Goal: Task Accomplishment & Management: Manage account settings

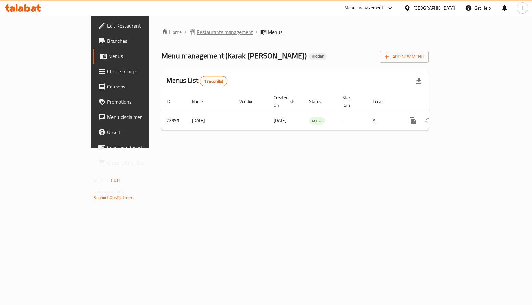
click at [197, 32] on span "Restaurants management" at bounding box center [225, 32] width 56 height 8
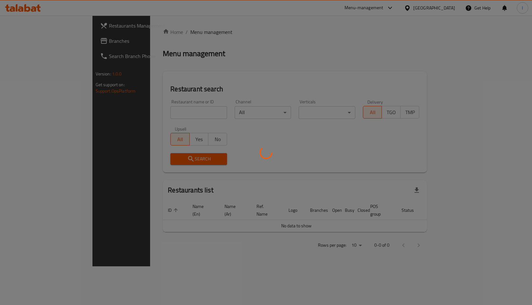
click at [163, 114] on div at bounding box center [266, 152] width 532 height 305
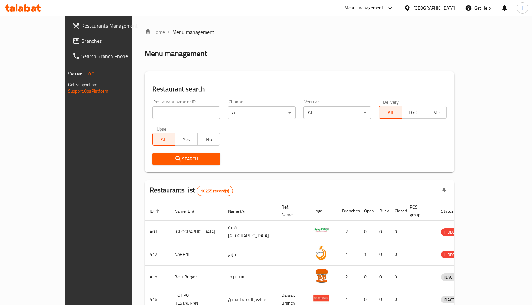
click at [152, 110] on input "search" at bounding box center [186, 112] width 68 height 13
type input "fattayer"
click button "Search" at bounding box center [186, 159] width 68 height 12
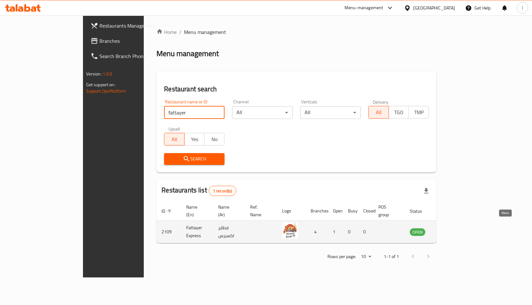
click at [450, 229] on icon "enhanced table" at bounding box center [446, 231] width 7 height 5
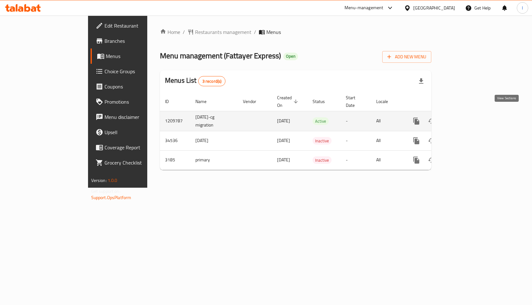
click at [466, 117] on icon "enhanced table" at bounding box center [462, 121] width 8 height 8
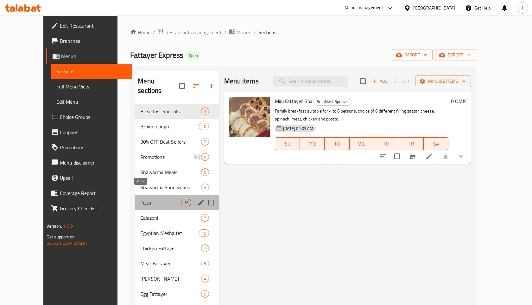
click at [140, 199] on span "Pizza" at bounding box center [160, 203] width 41 height 8
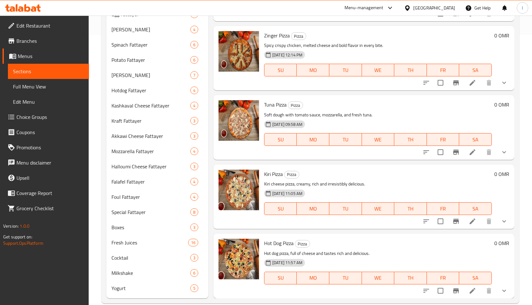
scroll to position [281, 0]
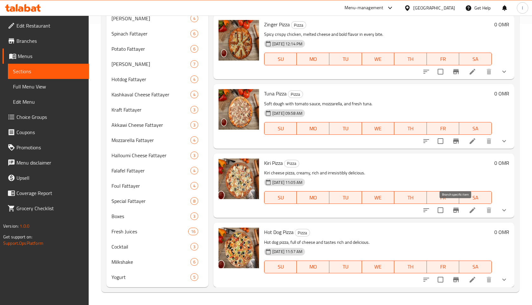
click at [457, 208] on icon "Branch-specific-item" at bounding box center [456, 210] width 8 height 8
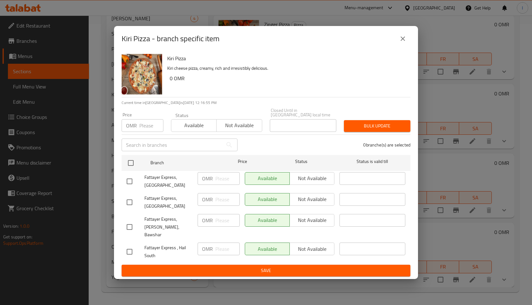
click at [402, 42] on icon "close" at bounding box center [403, 39] width 8 height 8
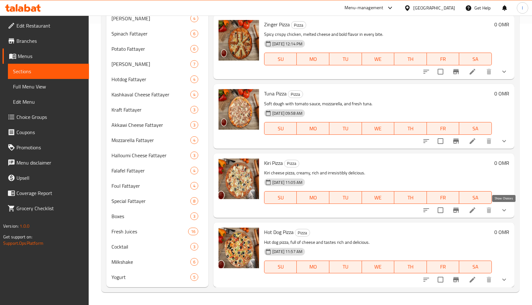
click at [506, 211] on icon "show more" at bounding box center [504, 210] width 8 height 8
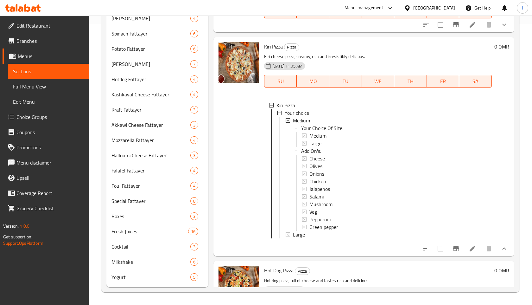
scroll to position [737, 0]
click at [322, 136] on span "Medium" at bounding box center [317, 135] width 17 height 8
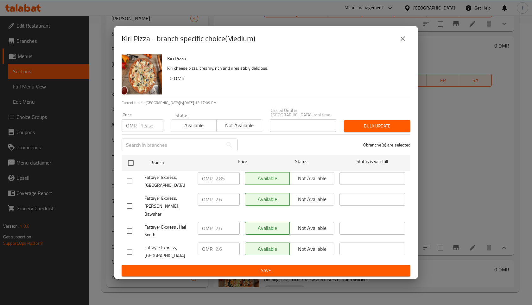
click at [404, 41] on icon "close" at bounding box center [403, 38] width 4 height 4
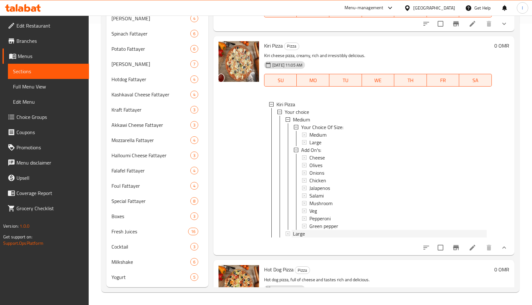
click at [299, 232] on span "Large" at bounding box center [299, 234] width 12 height 8
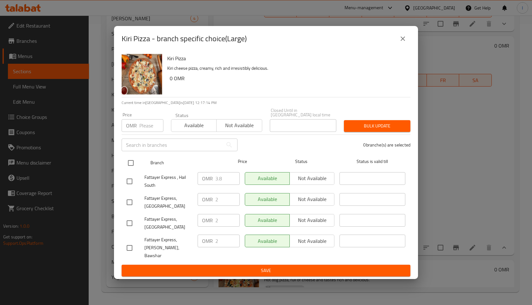
click at [134, 167] on input "checkbox" at bounding box center [130, 162] width 13 height 13
checkbox input "true"
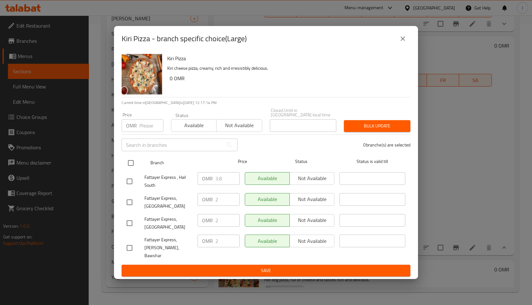
checkbox input "true"
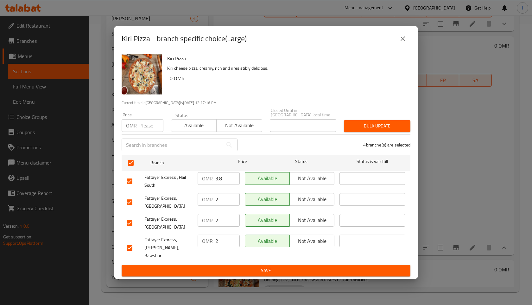
click at [368, 130] on span "Bulk update" at bounding box center [377, 126] width 56 height 8
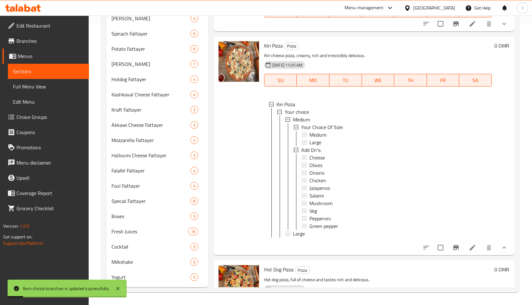
click at [328, 234] on div "Large" at bounding box center [390, 234] width 194 height 8
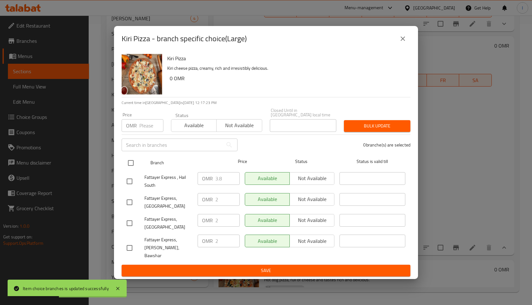
click at [131, 169] on input "checkbox" at bounding box center [130, 162] width 13 height 13
checkbox input "true"
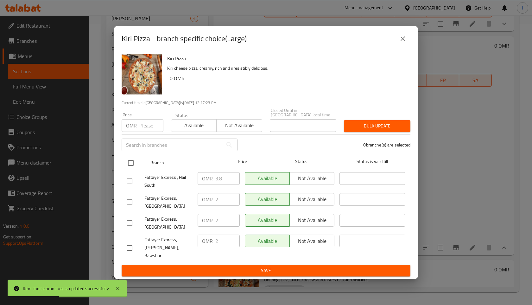
checkbox input "true"
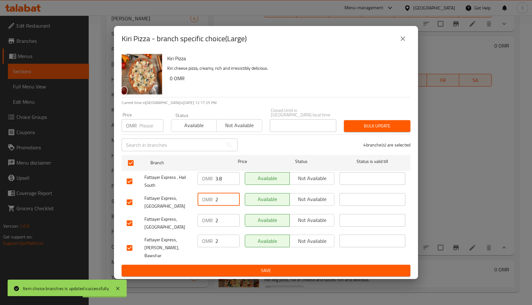
drag, startPoint x: 216, startPoint y: 207, endPoint x: 221, endPoint y: 206, distance: 5.5
click at [221, 206] on input "2" at bounding box center [227, 199] width 24 height 13
type input "3.8"
drag, startPoint x: 215, startPoint y: 222, endPoint x: 226, endPoint y: 222, distance: 11.1
click at [226, 222] on input "2" at bounding box center [227, 220] width 24 height 13
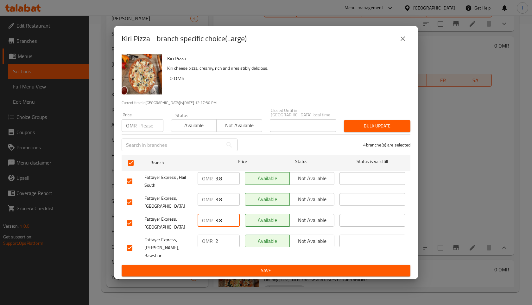
type input "3.8"
drag, startPoint x: 215, startPoint y: 238, endPoint x: 223, endPoint y: 238, distance: 7.3
click at [223, 238] on input "2" at bounding box center [227, 240] width 24 height 13
type input "3.8"
click at [275, 266] on span "Save" at bounding box center [266, 270] width 279 height 8
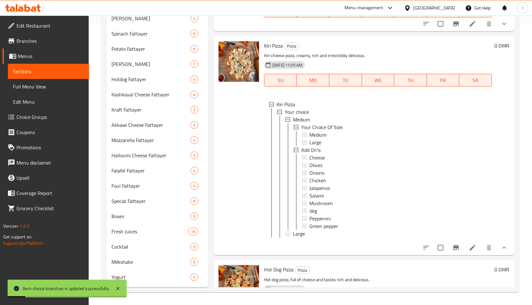
click at [337, 232] on div "Large" at bounding box center [390, 234] width 194 height 8
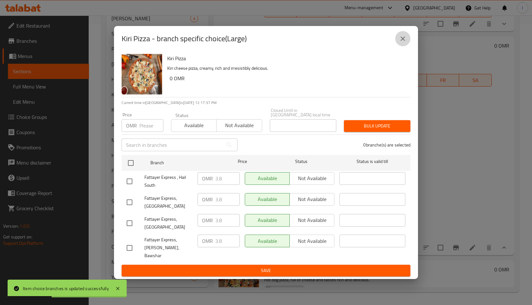
click at [404, 42] on icon "close" at bounding box center [403, 39] width 8 height 8
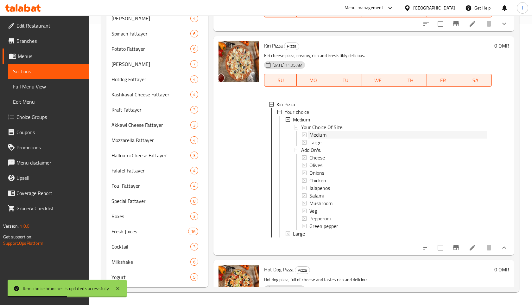
click at [332, 137] on div "Medium" at bounding box center [397, 135] width 177 height 8
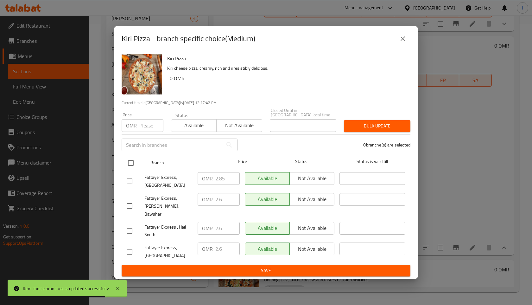
click at [131, 169] on input "checkbox" at bounding box center [130, 162] width 13 height 13
checkbox input "true"
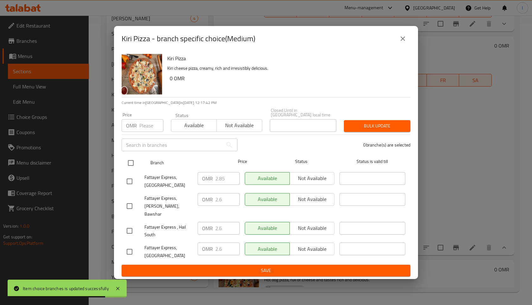
checkbox input "true"
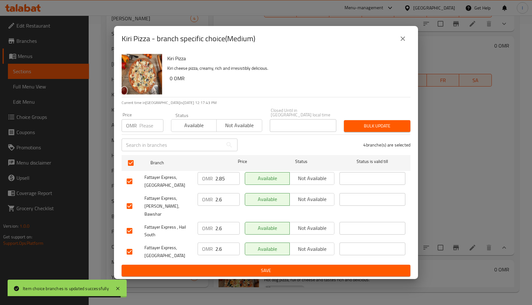
click at [218, 185] on input "2.85" at bounding box center [227, 178] width 24 height 13
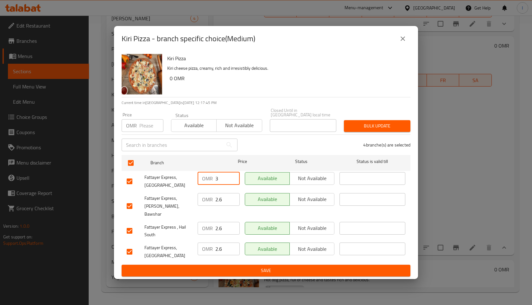
type input "3"
click at [218, 202] on input "2.6" at bounding box center [227, 199] width 24 height 13
drag, startPoint x: 218, startPoint y: 202, endPoint x: 218, endPoint y: 209, distance: 7.0
click at [218, 209] on div "OMR 3 ​" at bounding box center [218, 205] width 47 height 31
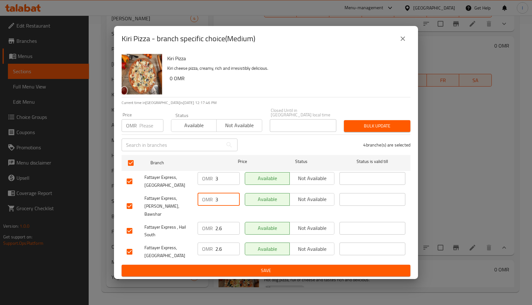
type input "3"
click at [217, 223] on input "2.6" at bounding box center [227, 228] width 24 height 13
click at [217, 223] on input "3" at bounding box center [227, 228] width 24 height 13
type input "3"
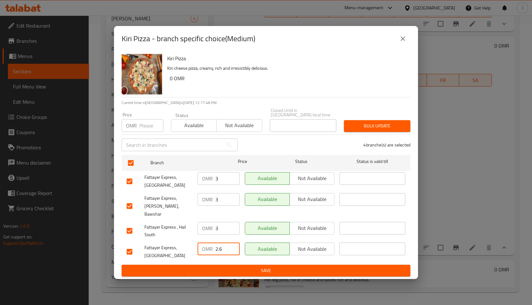
click at [217, 242] on input "2.6" at bounding box center [227, 248] width 24 height 13
type input "3"
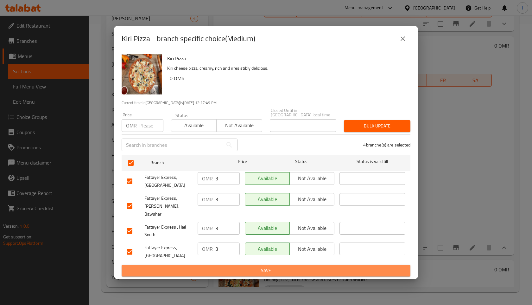
click at [255, 264] on button "Save" at bounding box center [266, 270] width 289 height 12
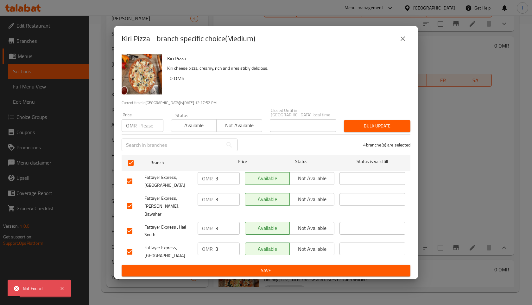
click at [382, 130] on span "Bulk update" at bounding box center [377, 126] width 56 height 8
click at [372, 129] on span "Bulk update" at bounding box center [377, 126] width 56 height 8
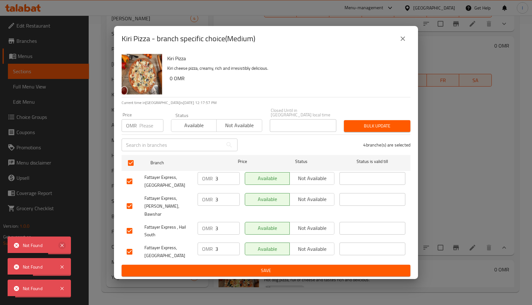
click at [63, 243] on icon at bounding box center [62, 245] width 8 height 8
click at [63, 267] on icon at bounding box center [62, 267] width 8 height 8
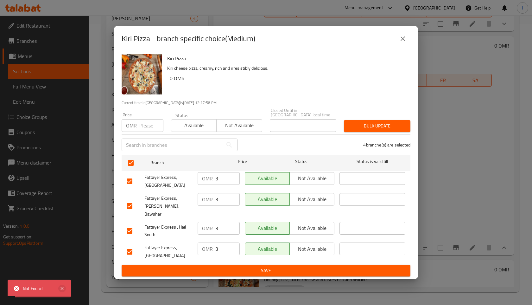
click at [62, 288] on icon at bounding box center [61, 288] width 3 height 3
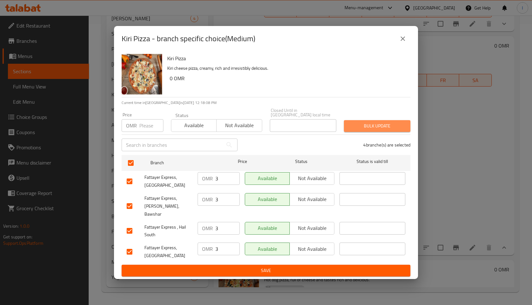
click at [380, 130] on span "Bulk update" at bounding box center [377, 126] width 56 height 8
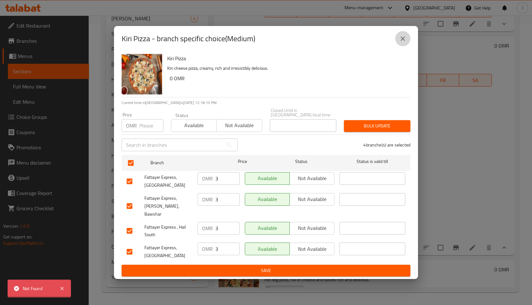
click at [402, 42] on icon "close" at bounding box center [403, 39] width 8 height 8
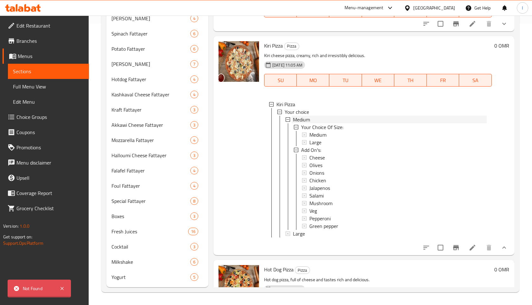
click at [307, 119] on span "Medium" at bounding box center [301, 120] width 17 height 8
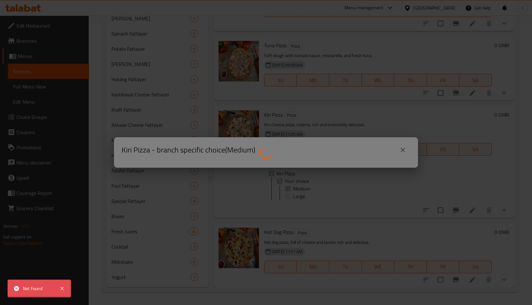
scroll to position [668, 0]
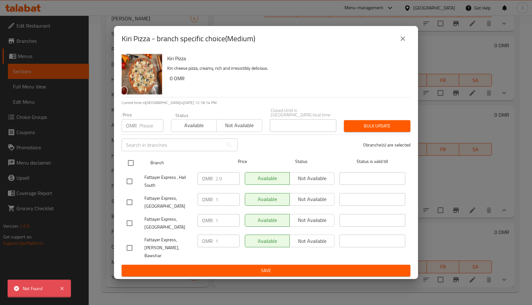
click at [132, 169] on input "checkbox" at bounding box center [130, 162] width 13 height 13
checkbox input "true"
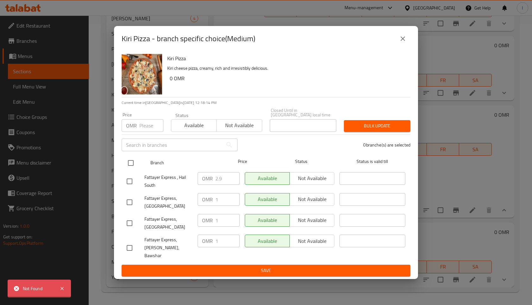
checkbox input "true"
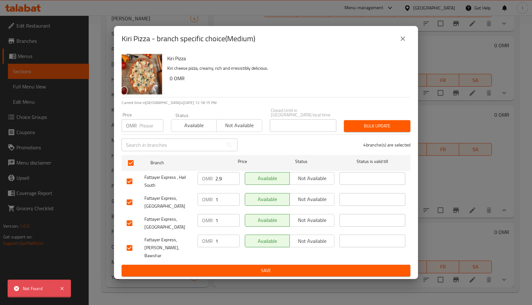
click at [222, 185] on input "2.9" at bounding box center [227, 178] width 24 height 13
type input "3"
click at [221, 206] on input "1" at bounding box center [227, 199] width 24 height 13
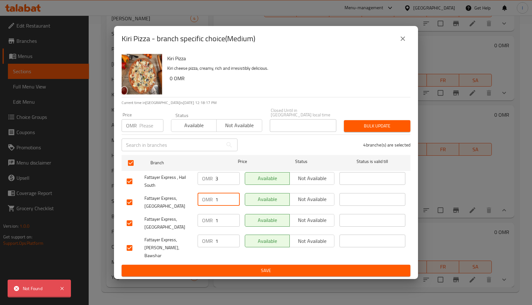
click at [221, 206] on input "1" at bounding box center [227, 199] width 24 height 13
type input "3"
click at [220, 225] on input "1" at bounding box center [227, 220] width 24 height 13
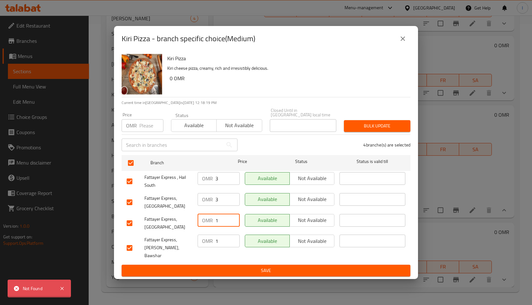
click at [220, 225] on input "1" at bounding box center [227, 220] width 24 height 13
type input "3"
click at [219, 238] on input "1" at bounding box center [227, 240] width 24 height 13
click at [226, 238] on input "13" at bounding box center [227, 240] width 24 height 13
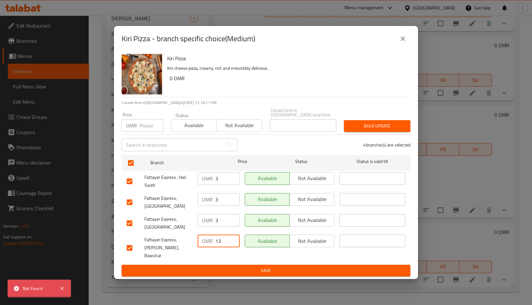
click at [219, 237] on input "13" at bounding box center [227, 240] width 24 height 13
type input "3"
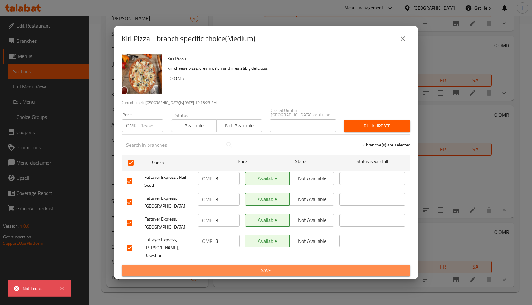
click at [255, 266] on span "Save" at bounding box center [266, 270] width 279 height 8
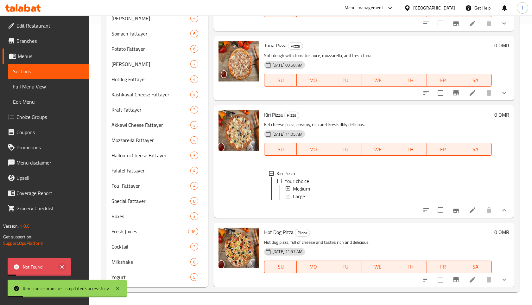
click at [60, 266] on icon at bounding box center [62, 267] width 8 height 8
click at [329, 187] on div "Medium" at bounding box center [390, 189] width 194 height 8
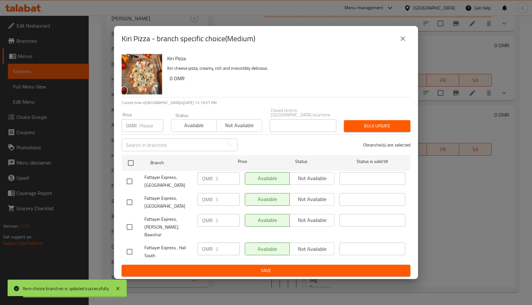
click at [404, 42] on icon "close" at bounding box center [403, 39] width 8 height 8
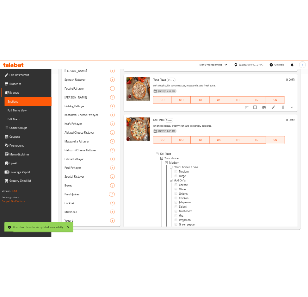
scroll to position [281, 0]
